Goal: Navigation & Orientation: Find specific page/section

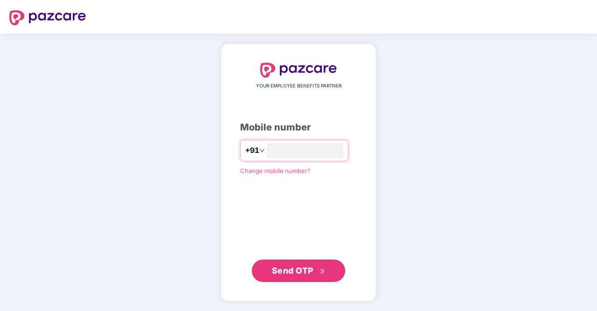
type input "**********"
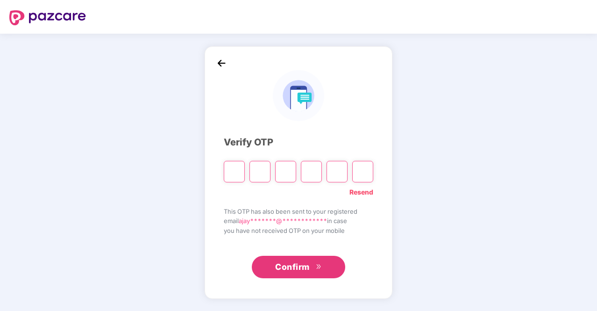
type input "*"
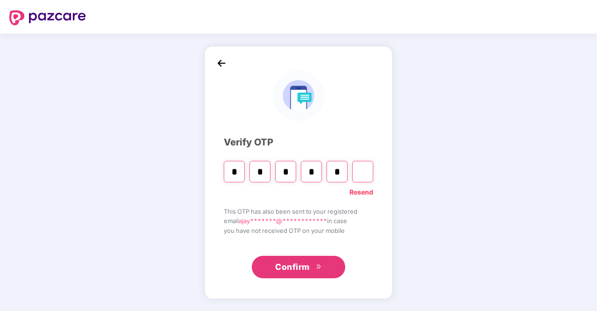
type input "*"
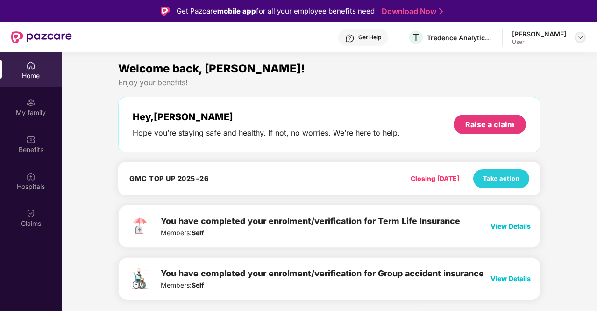
click at [579, 39] on img at bounding box center [579, 37] width 7 height 7
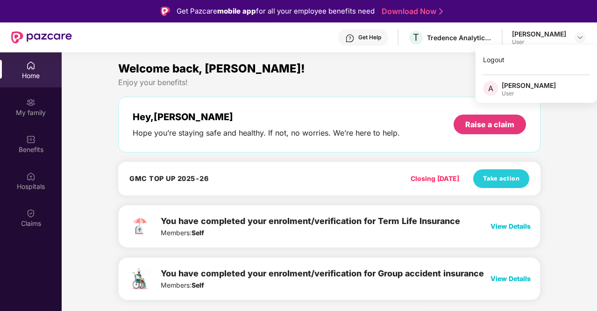
click at [421, 70] on div "Welcome back, [PERSON_NAME]!" at bounding box center [329, 69] width 422 height 18
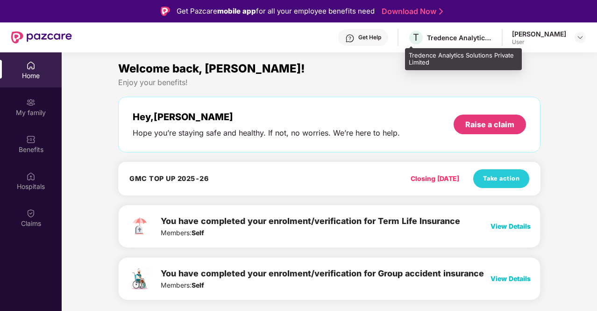
click at [443, 36] on div "Tredence Analytics Solutions Private Limited" at bounding box center [459, 37] width 65 height 9
click at [443, 40] on div "Tredence Analytics Solutions Private Limited" at bounding box center [459, 37] width 65 height 9
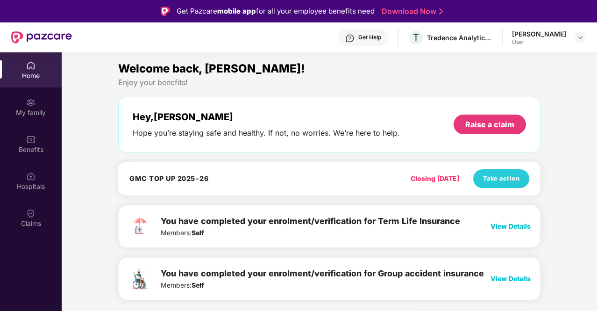
click at [391, 65] on div "Welcome back, [PERSON_NAME]!" at bounding box center [329, 69] width 422 height 18
click at [23, 117] on div "My family" at bounding box center [31, 106] width 62 height 35
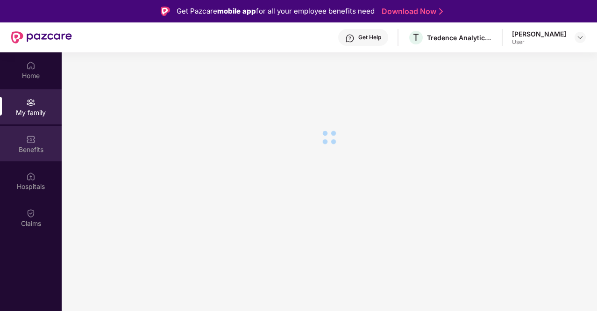
click at [33, 141] on img at bounding box center [30, 139] width 9 height 9
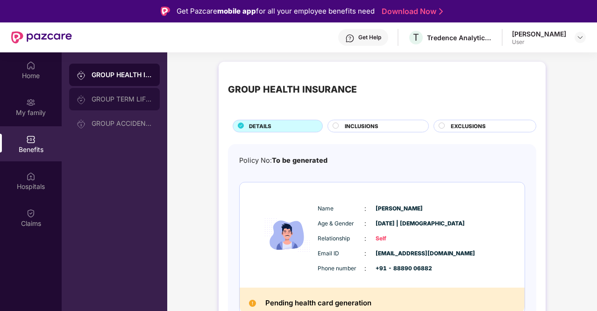
click at [108, 98] on div "GROUP TERM LIFE INSURANCE" at bounding box center [122, 98] width 61 height 7
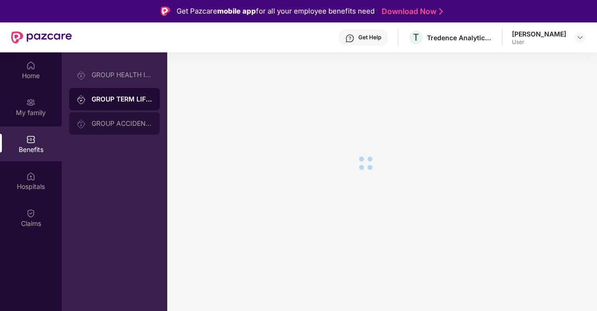
click at [127, 120] on div "GROUP ACCIDENTAL INSURANCE" at bounding box center [122, 123] width 61 height 7
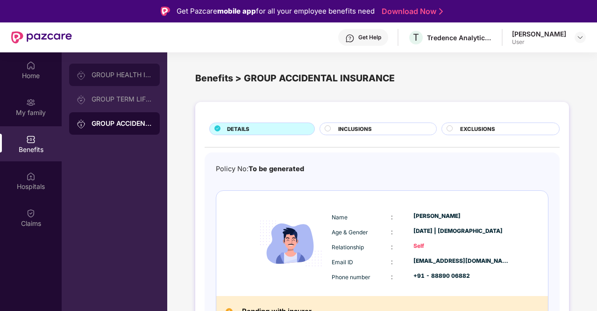
click at [110, 81] on div "GROUP HEALTH INSURANCE" at bounding box center [114, 75] width 91 height 22
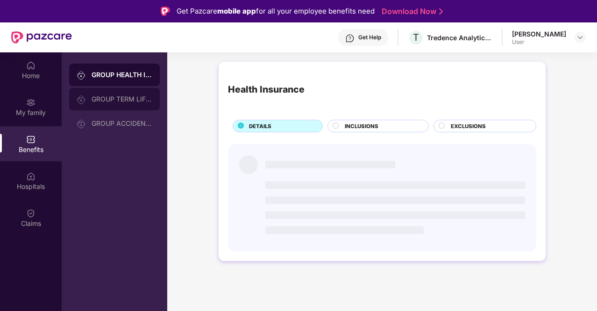
click at [120, 99] on div "GROUP TERM LIFE INSURANCE" at bounding box center [122, 98] width 61 height 7
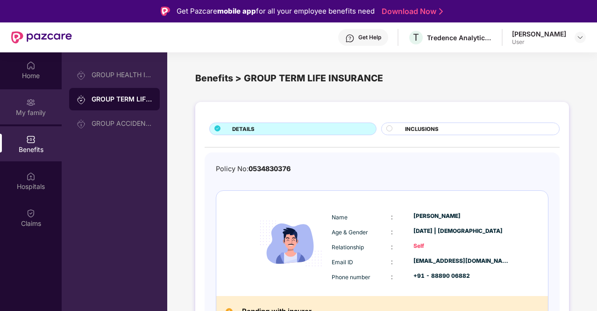
click at [42, 109] on div "My family" at bounding box center [31, 112] width 62 height 9
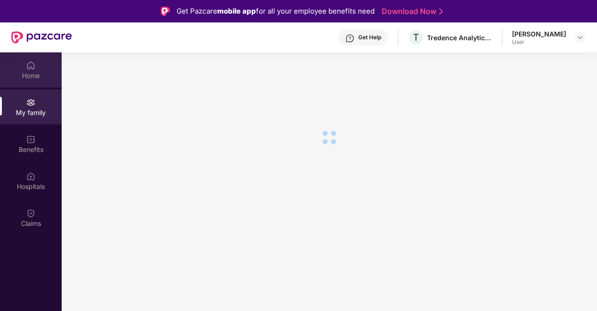
click at [41, 66] on div "Home" at bounding box center [31, 69] width 62 height 35
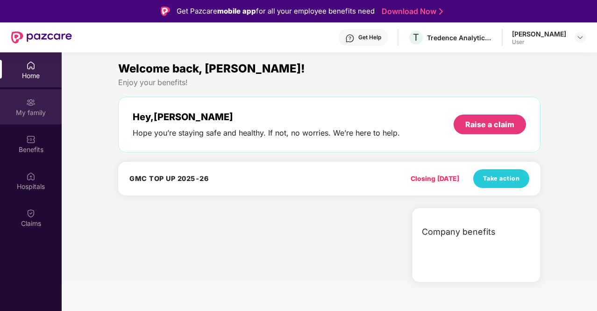
click at [36, 101] on div "My family" at bounding box center [31, 106] width 62 height 35
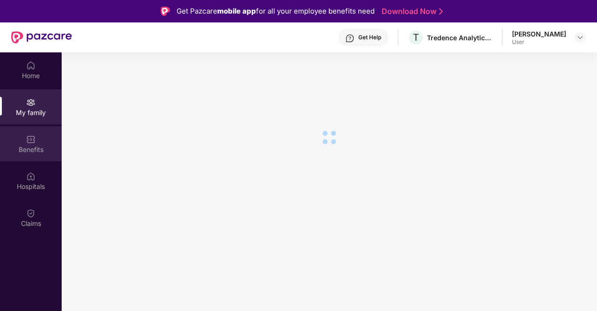
click at [39, 139] on div "Benefits" at bounding box center [31, 143] width 62 height 35
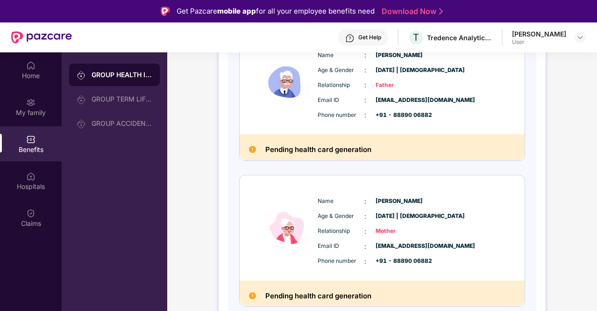
scroll to position [52, 0]
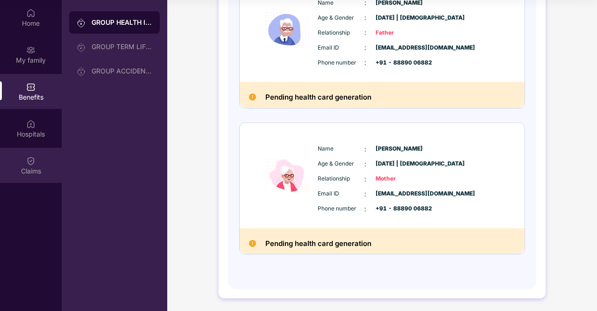
click at [36, 162] on div "Claims" at bounding box center [31, 165] width 62 height 35
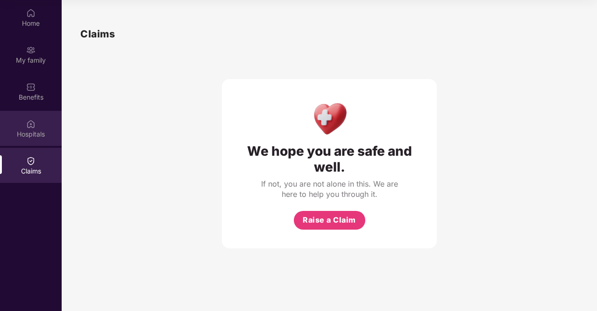
click at [38, 130] on div "Hospitals" at bounding box center [31, 133] width 62 height 9
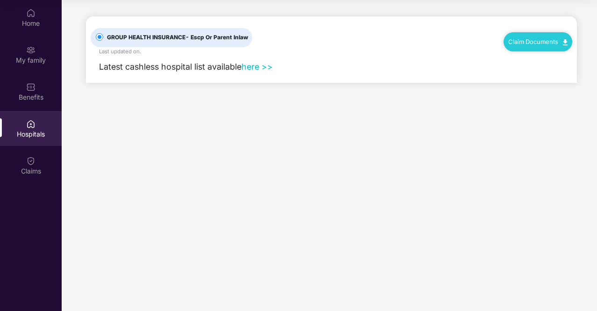
click at [261, 70] on link "here >>" at bounding box center [256, 67] width 31 height 10
